Goal: Information Seeking & Learning: Learn about a topic

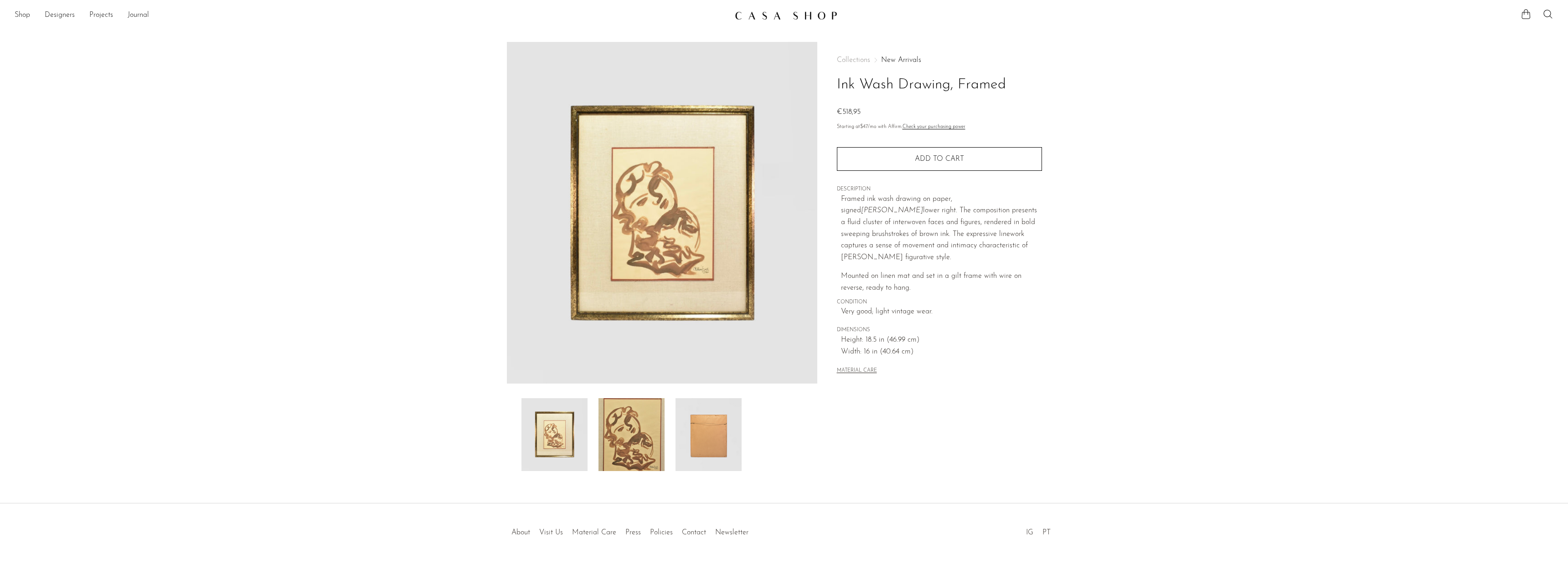
drag, startPoint x: 785, startPoint y: 19, endPoint x: 756, endPoint y: 19, distance: 29.0
click at [785, 19] on img at bounding box center [785, 15] width 103 height 9
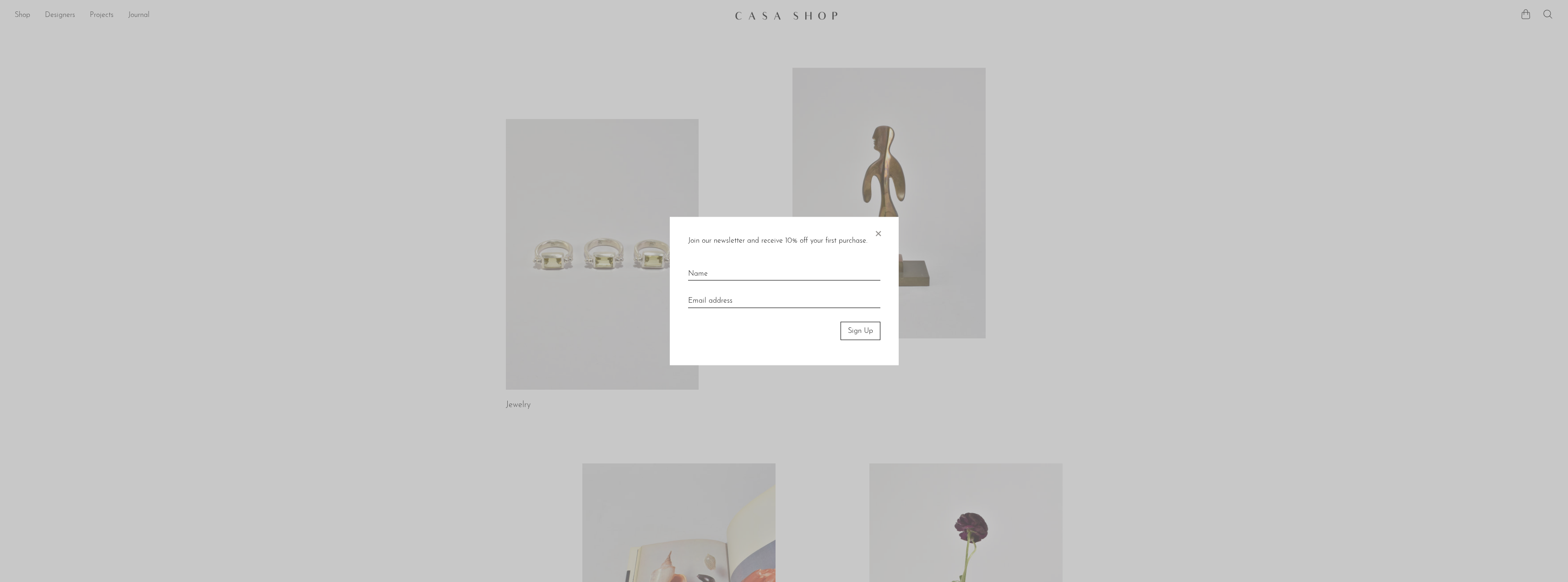
click at [880, 237] on span "×" at bounding box center [877, 231] width 9 height 29
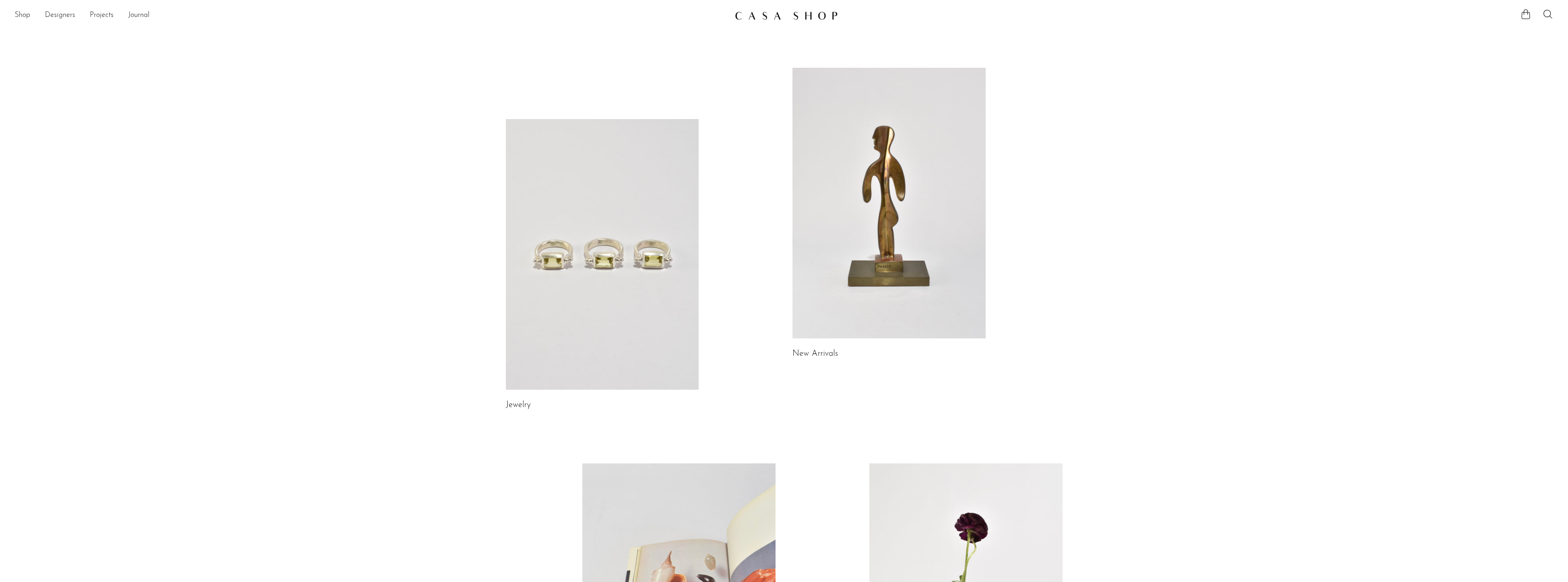
click at [867, 242] on link at bounding box center [889, 203] width 193 height 271
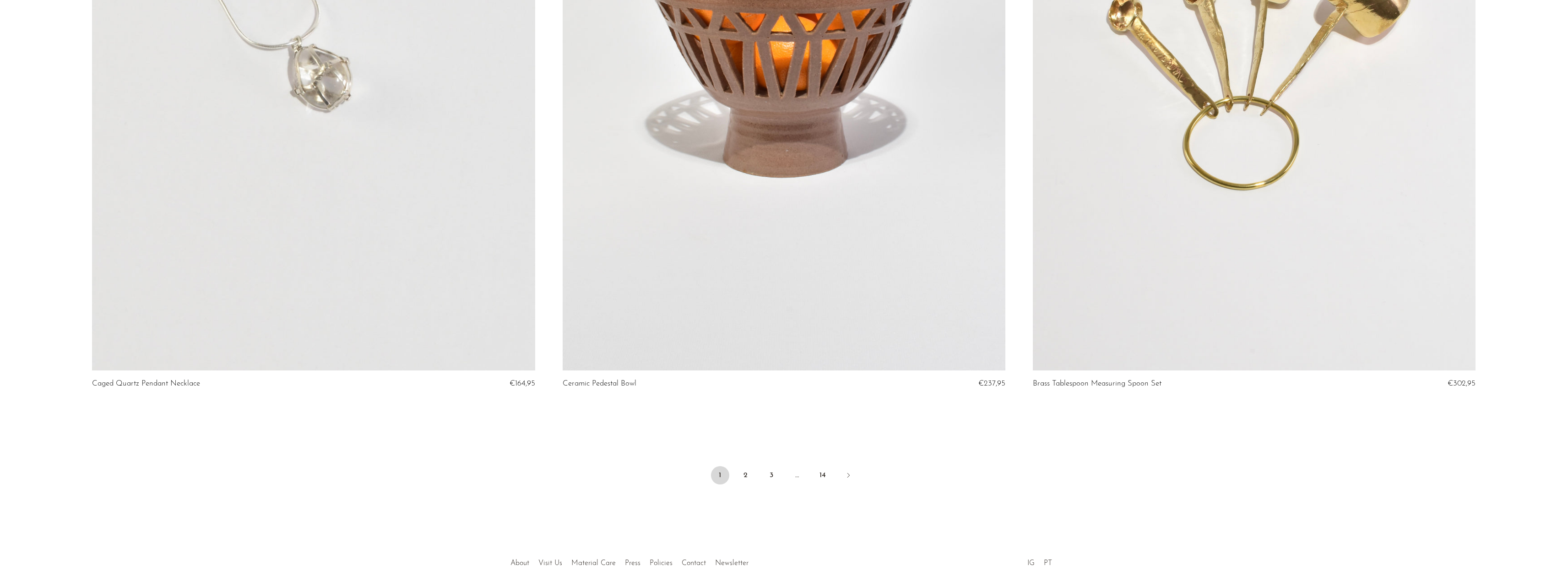
scroll to position [7644, 0]
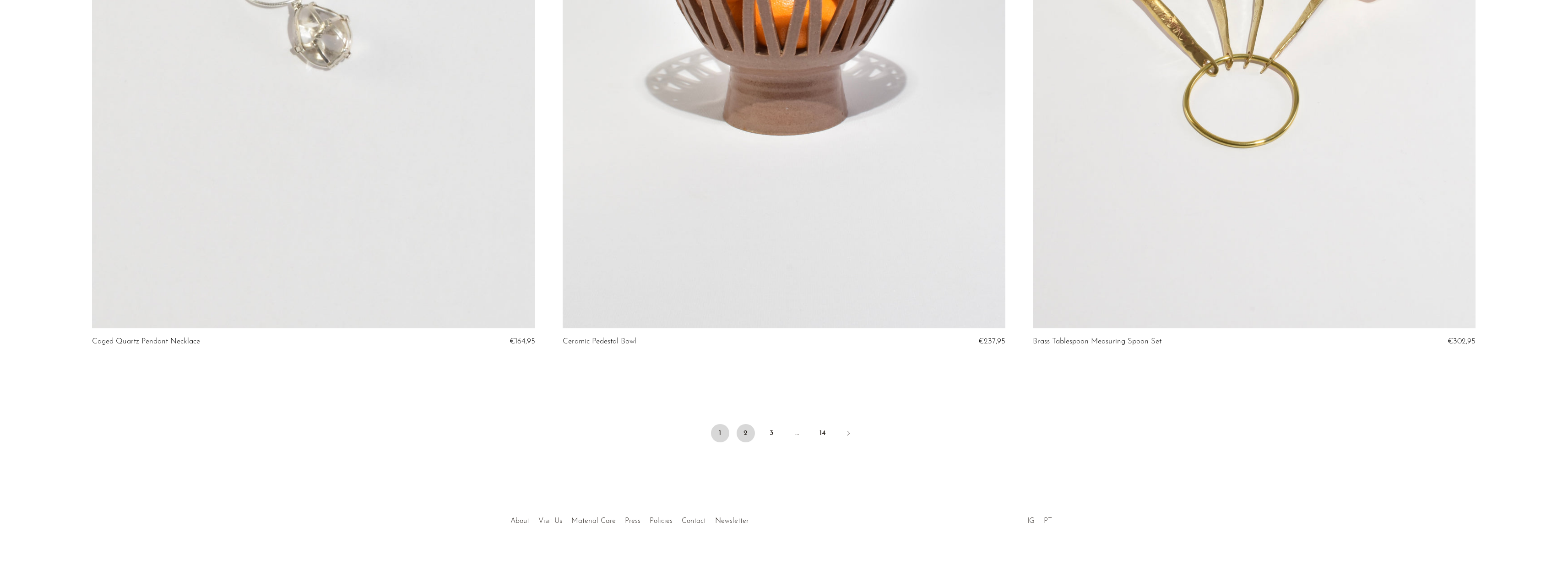
click at [751, 430] on link "2" at bounding box center [745, 433] width 18 height 18
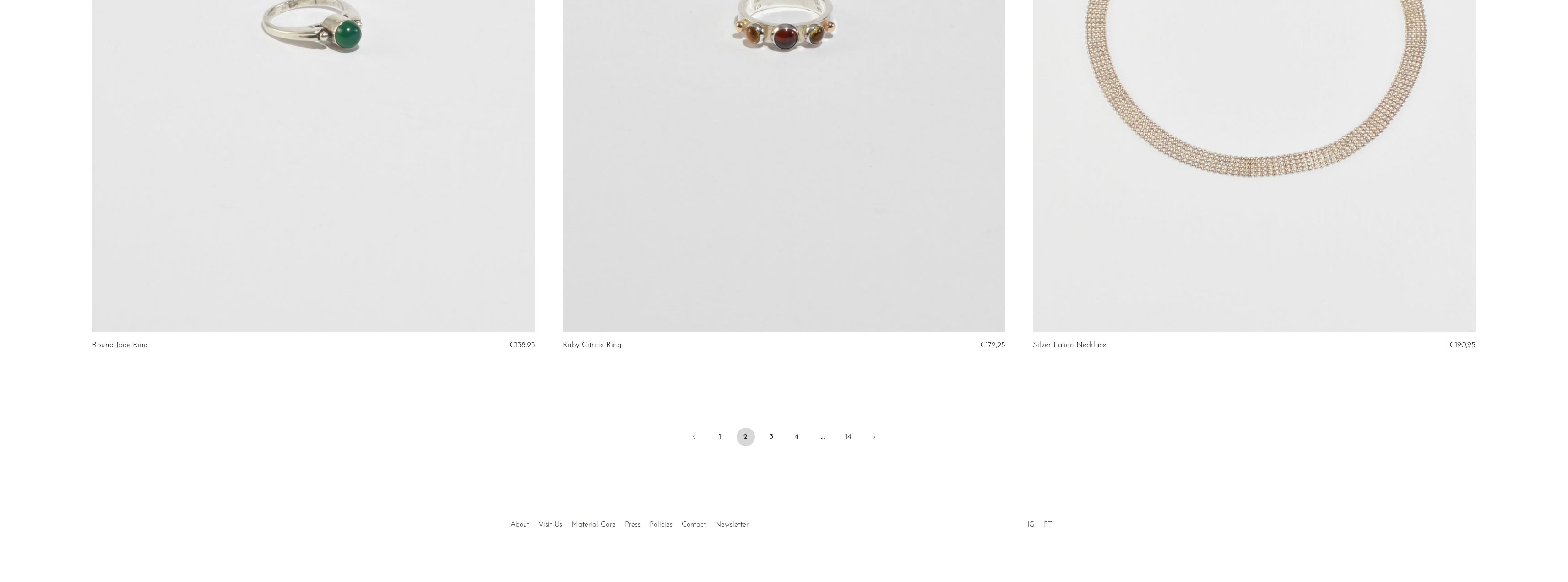
scroll to position [7644, 0]
click at [768, 432] on link "3" at bounding box center [771, 433] width 18 height 18
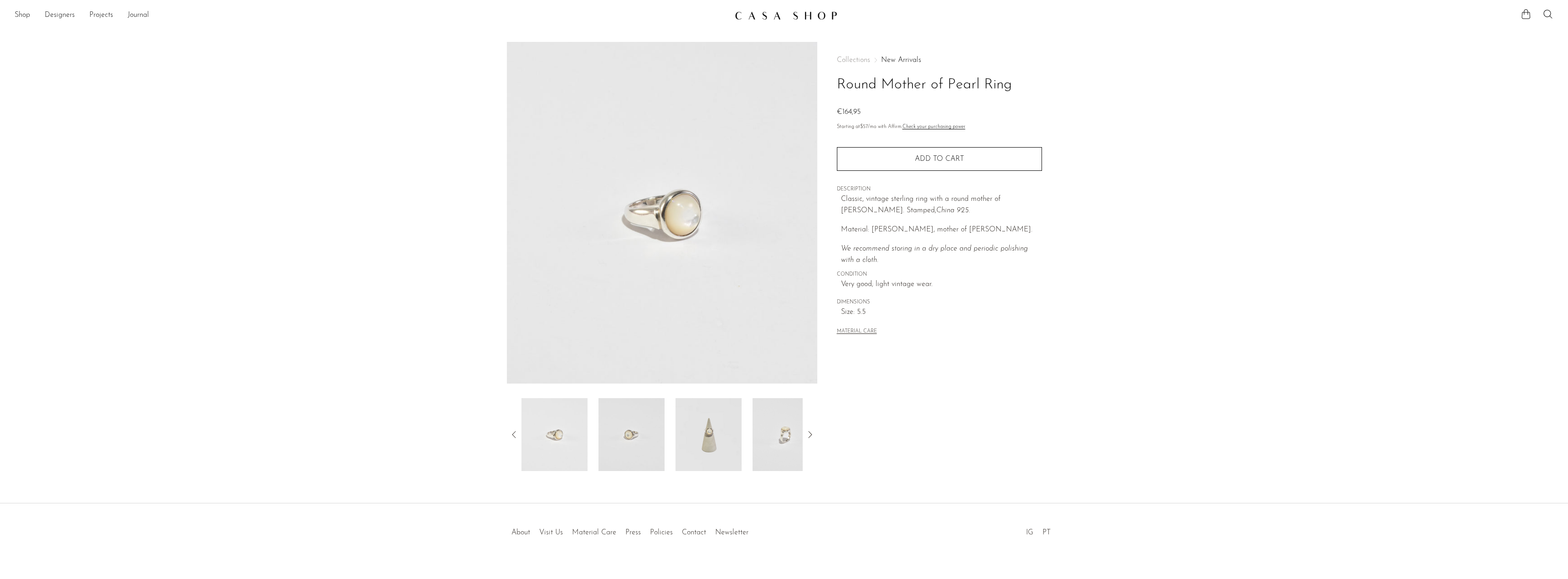
click at [623, 434] on img at bounding box center [632, 435] width 66 height 73
click at [624, 429] on img at bounding box center [632, 435] width 66 height 73
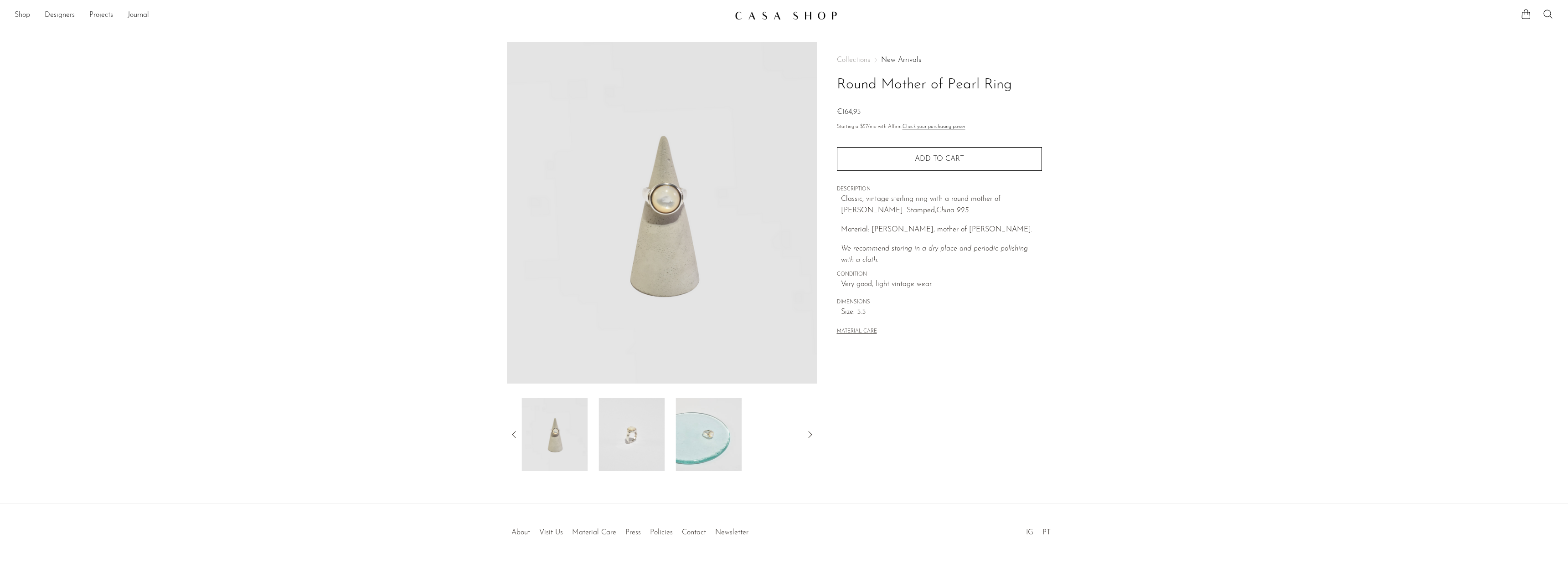
click at [647, 424] on img at bounding box center [632, 435] width 66 height 73
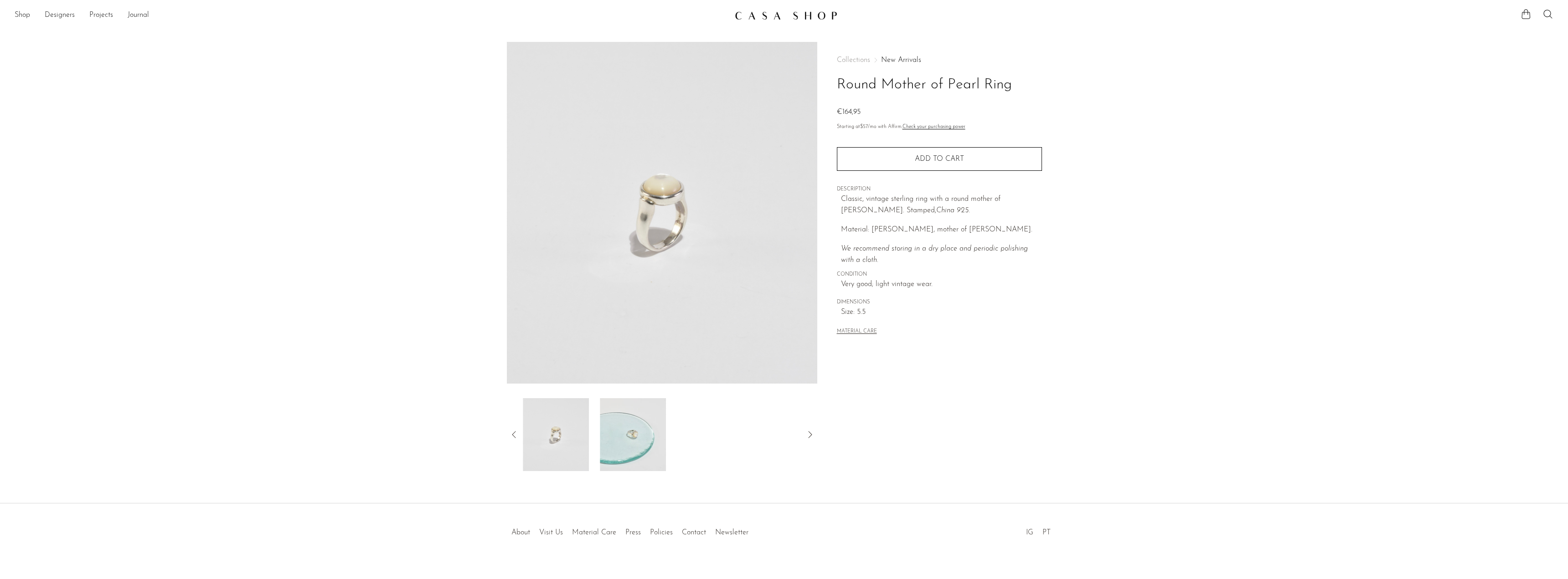
click at [654, 421] on img at bounding box center [633, 435] width 66 height 73
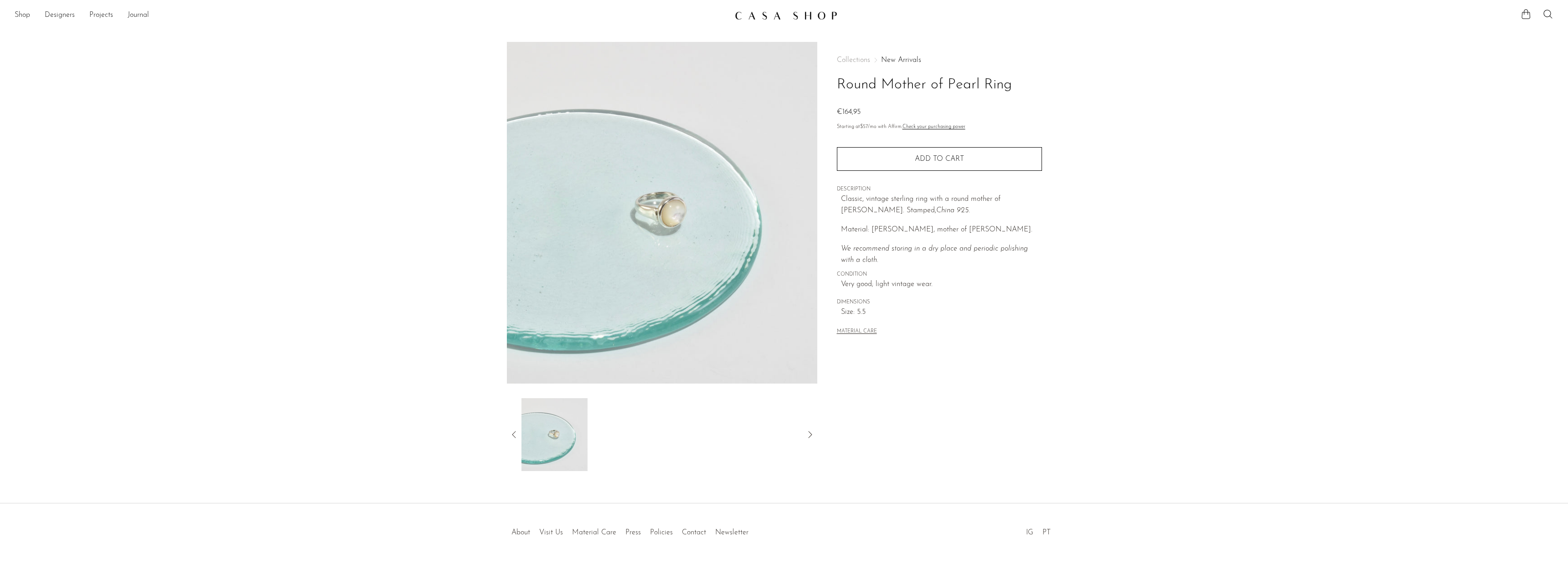
click at [682, 224] on img at bounding box center [662, 213] width 310 height 342
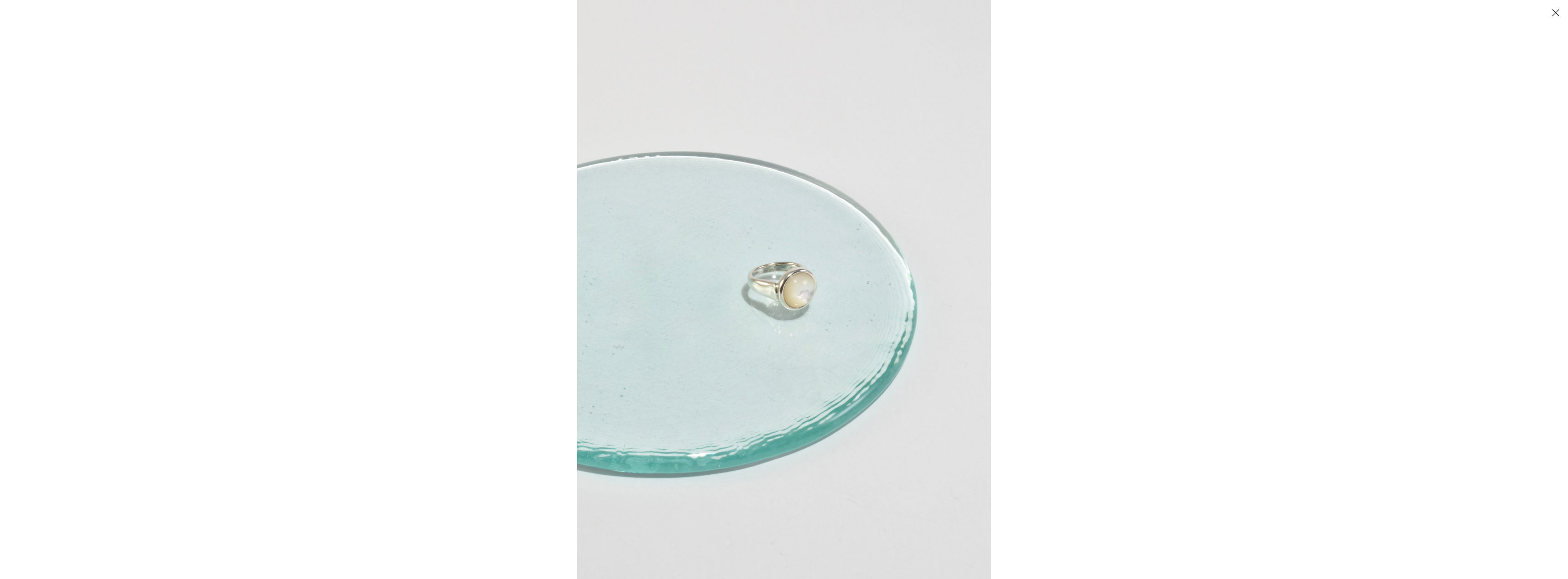
click at [503, 248] on div at bounding box center [784, 290] width 1568 height 579
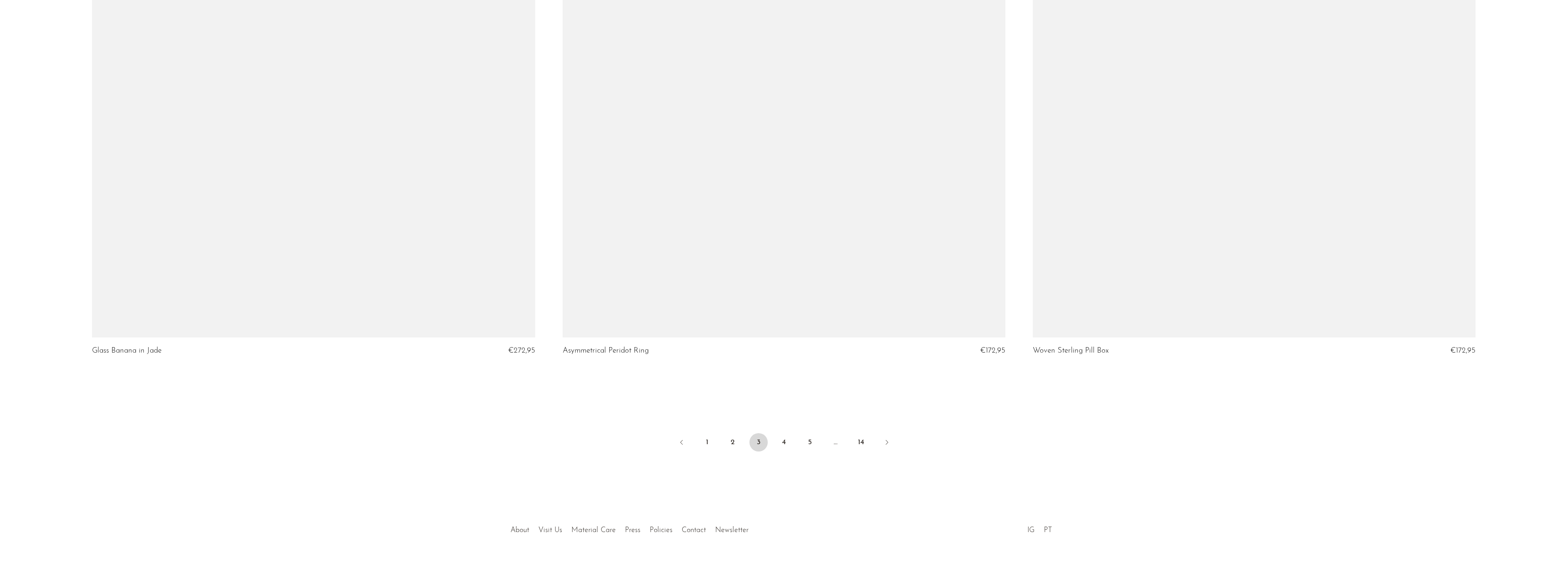
scroll to position [7644, 0]
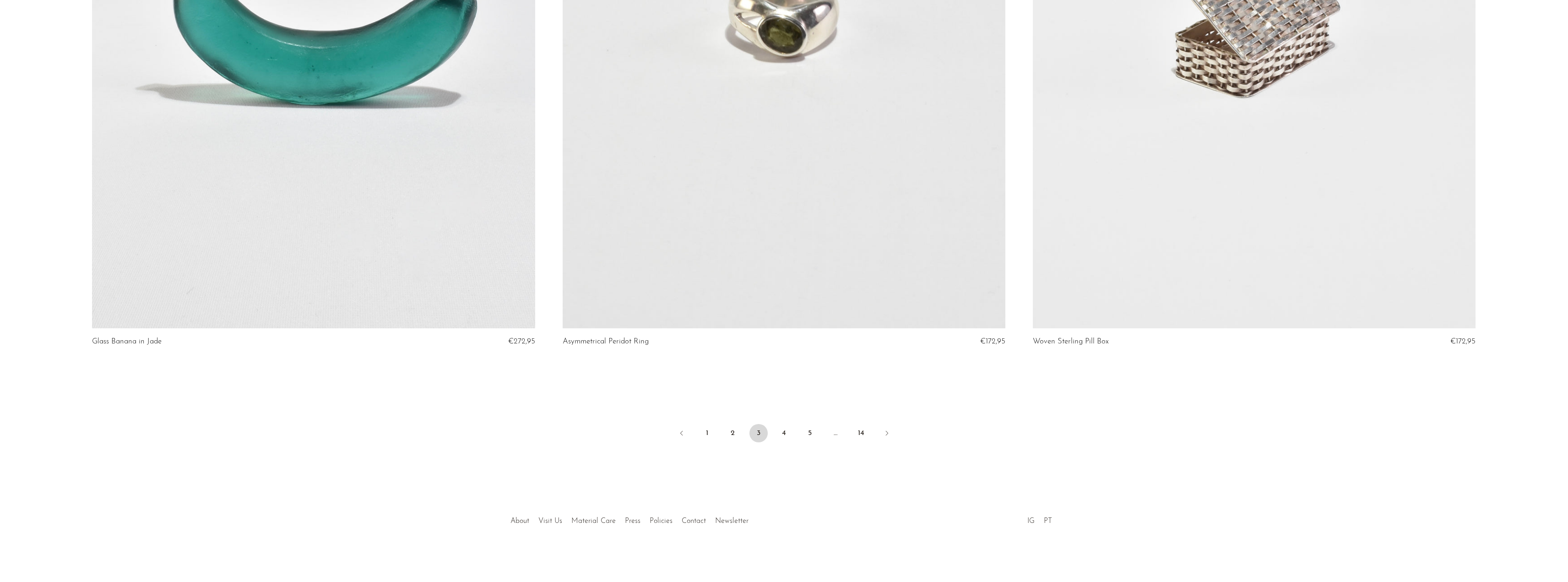
drag, startPoint x: 790, startPoint y: 433, endPoint x: 789, endPoint y: 411, distance: 22.0
click at [790, 433] on link "4" at bounding box center [784, 433] width 18 height 18
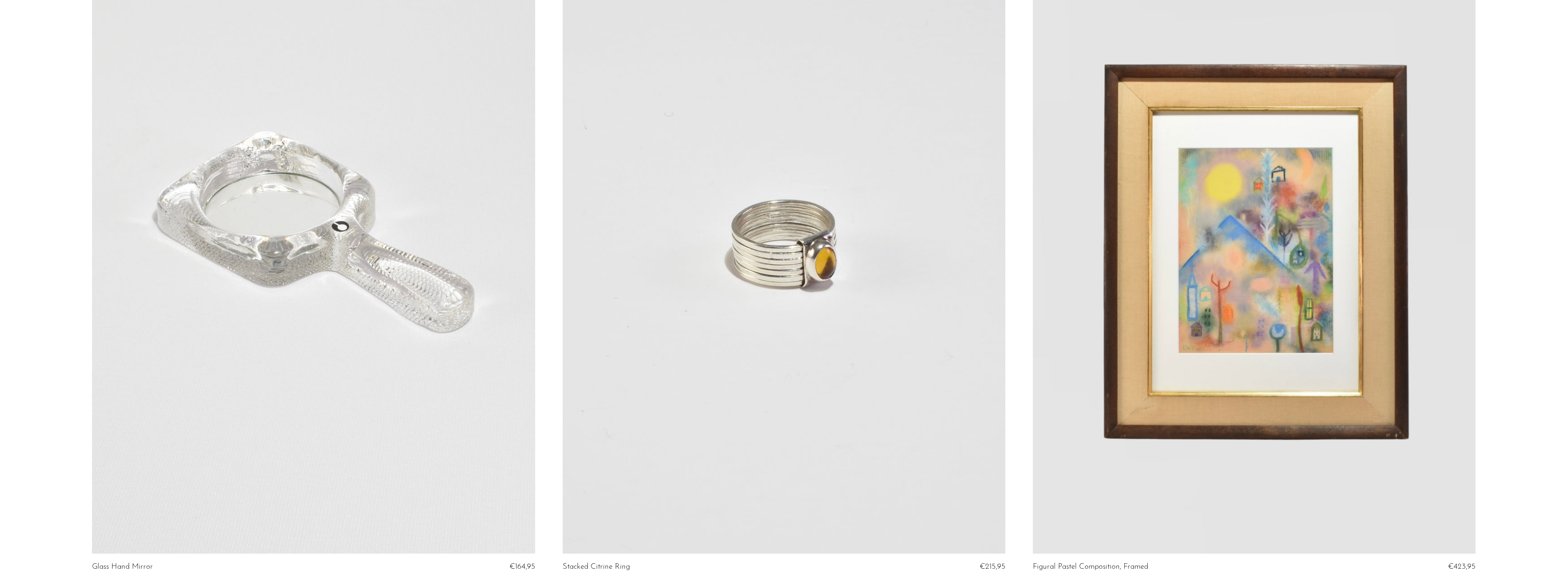
scroll to position [7644, 0]
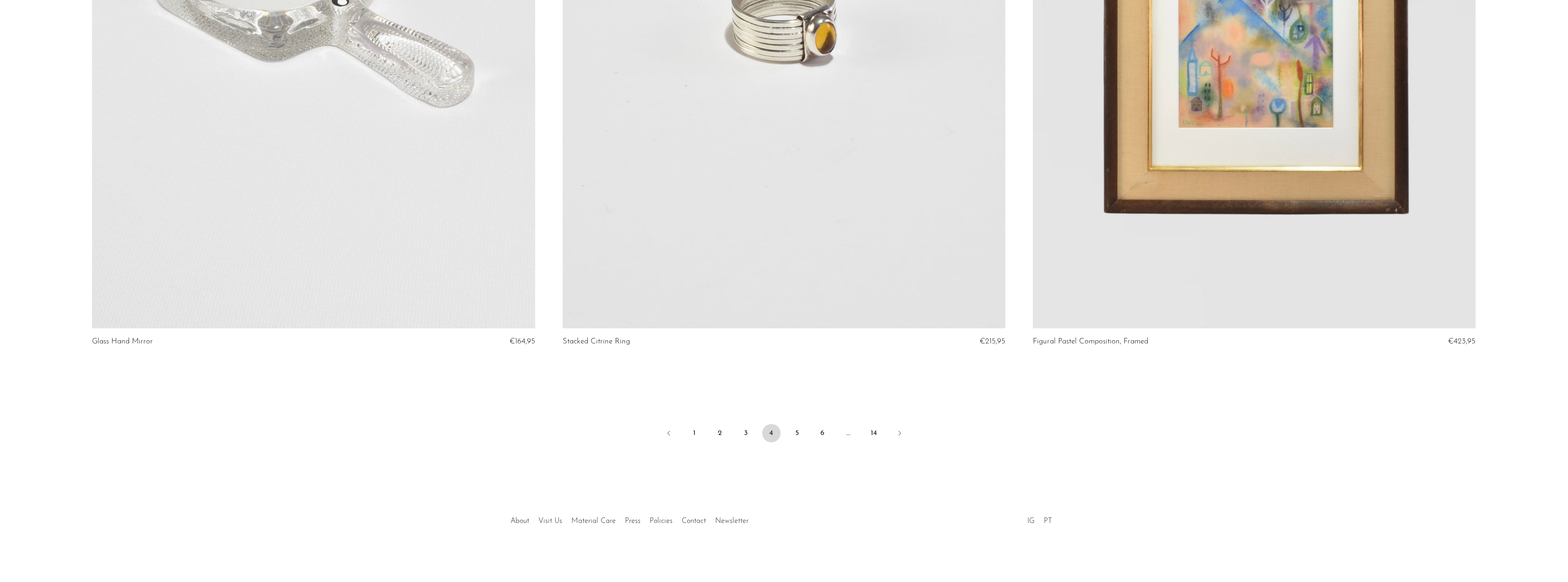
click at [805, 437] on li "5" at bounding box center [796, 434] width 18 height 20
click at [803, 437] on link "5" at bounding box center [796, 433] width 18 height 18
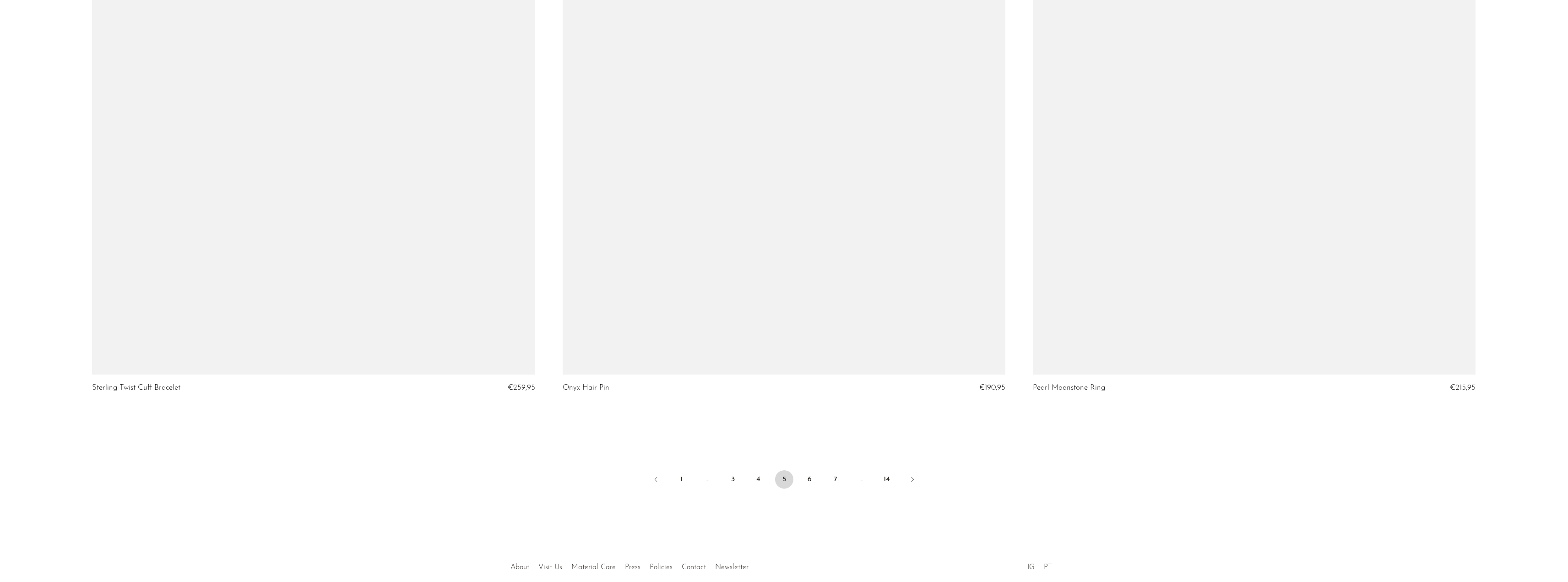
scroll to position [7601, 0]
